Goal: Task Accomplishment & Management: Use online tool/utility

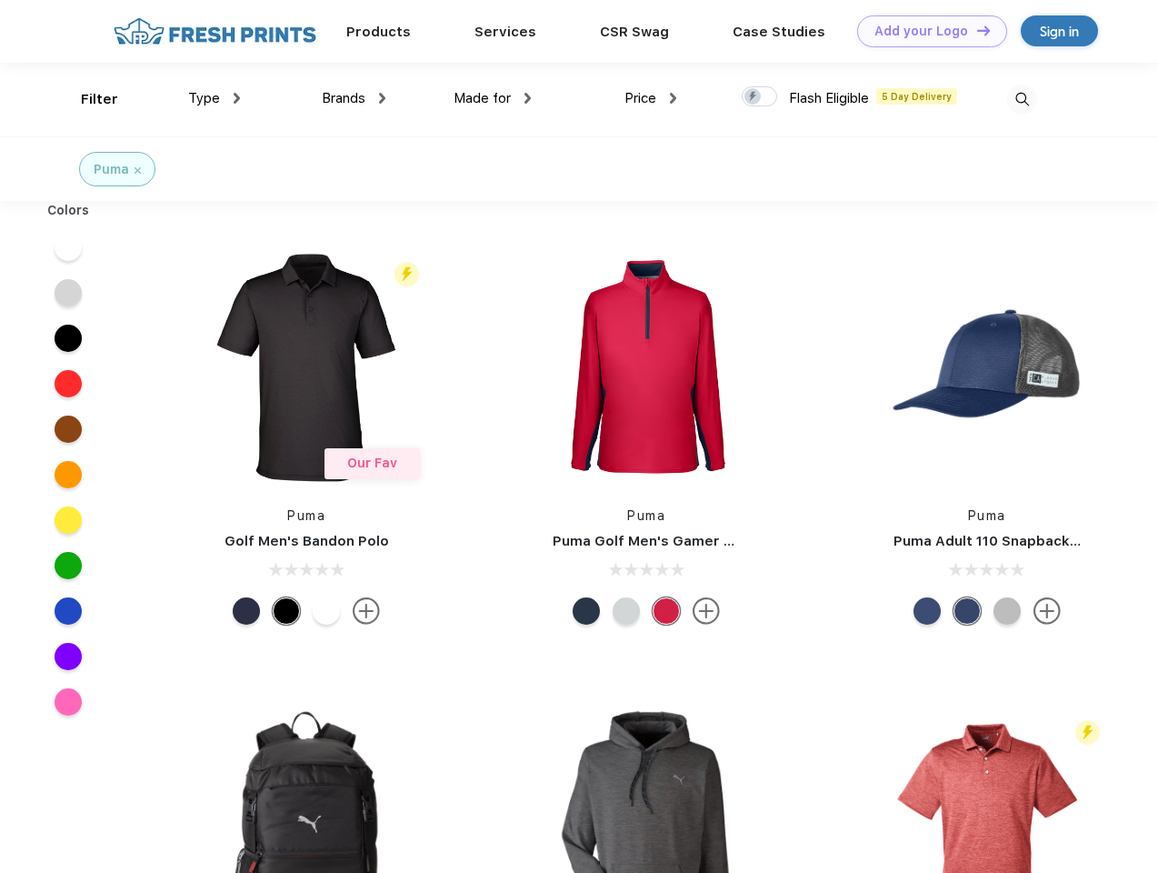
click at [926, 31] on link "Add your Logo Design Tool" at bounding box center [932, 31] width 150 height 32
click at [0, 0] on div "Design Tool" at bounding box center [0, 0] width 0 height 0
click at [976, 30] on link "Add your Logo Design Tool" at bounding box center [932, 31] width 150 height 32
click at [87, 99] on div "Filter" at bounding box center [99, 99] width 37 height 21
click at [215, 98] on span "Type" at bounding box center [204, 98] width 32 height 16
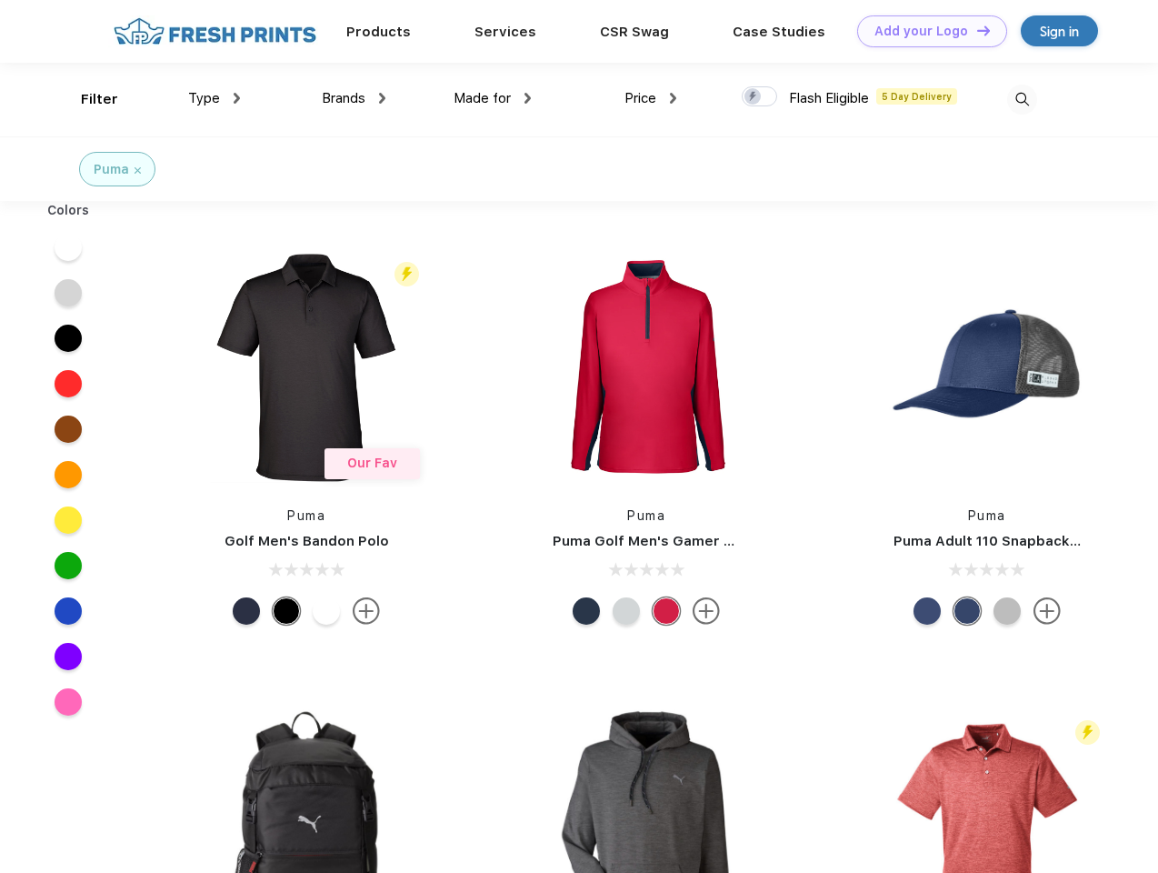
click at [354, 98] on span "Brands" at bounding box center [344, 98] width 44 height 16
click at [493, 98] on span "Made for" at bounding box center [482, 98] width 57 height 16
click at [651, 98] on span "Price" at bounding box center [641, 98] width 32 height 16
click at [760, 97] on div at bounding box center [759, 96] width 35 height 20
click at [754, 97] on input "checkbox" at bounding box center [748, 91] width 12 height 12
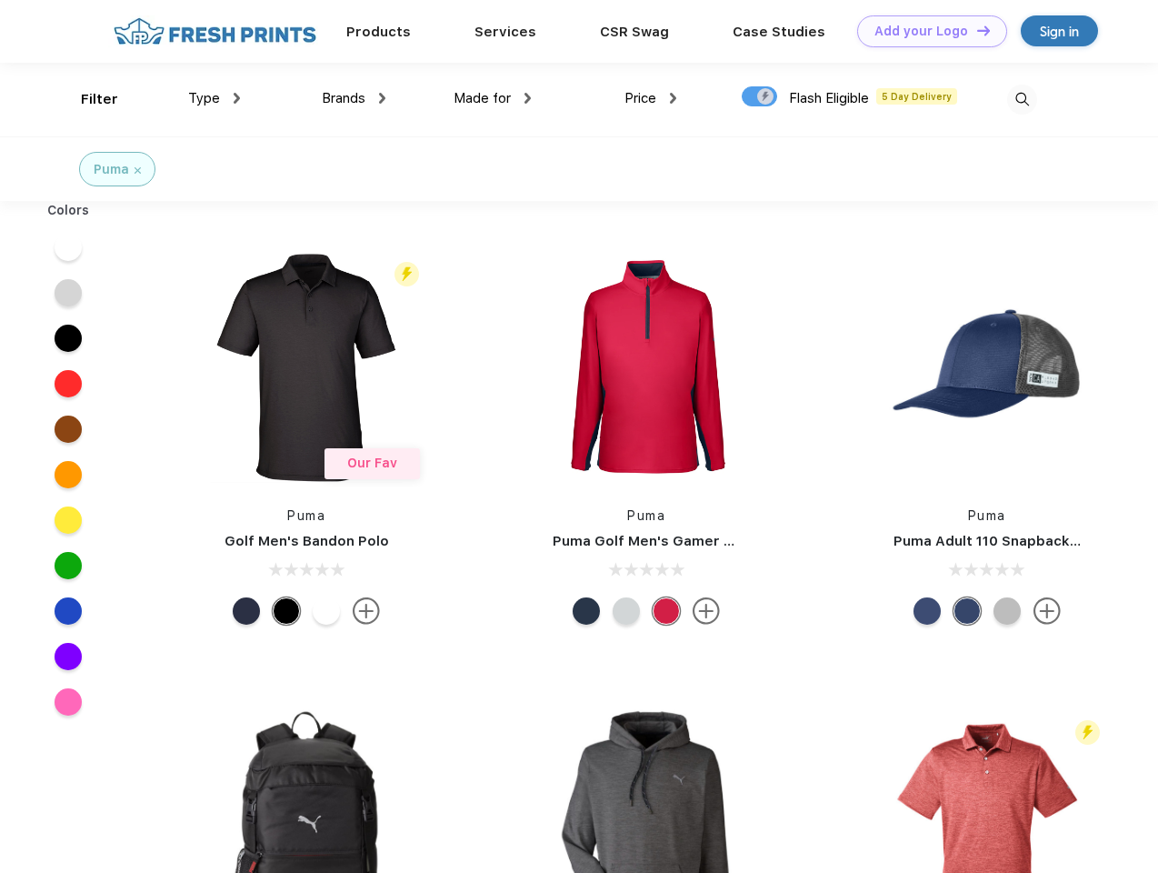
click at [1022, 99] on img at bounding box center [1022, 100] width 30 height 30
